Goal: Transaction & Acquisition: Book appointment/travel/reservation

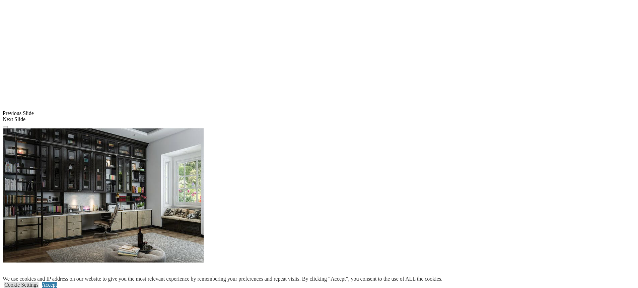
scroll to position [636, 0]
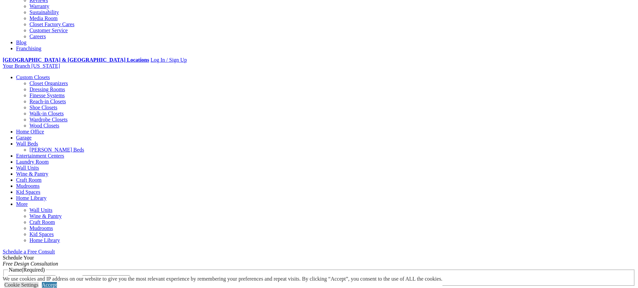
scroll to position [67, 0]
